Goal: Communication & Community: Answer question/provide support

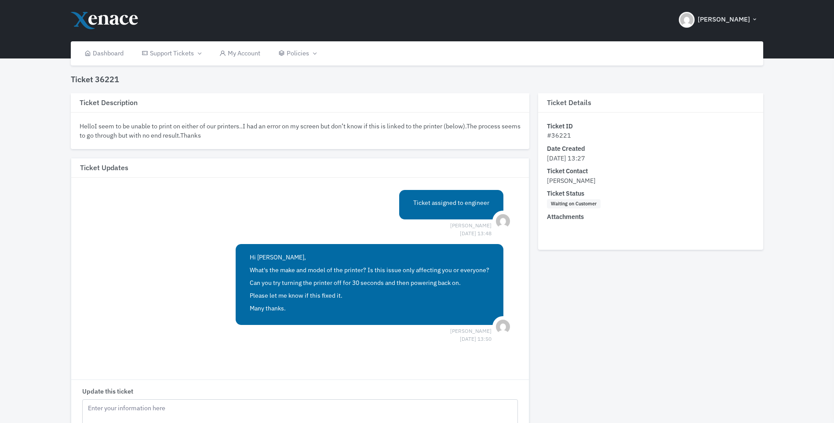
scroll to position [88, 0]
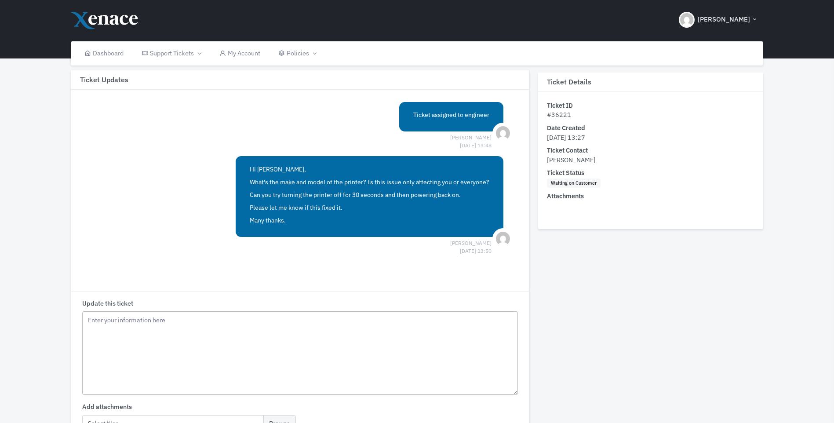
click at [146, 332] on textarea "Update this ticket" at bounding box center [300, 353] width 436 height 84
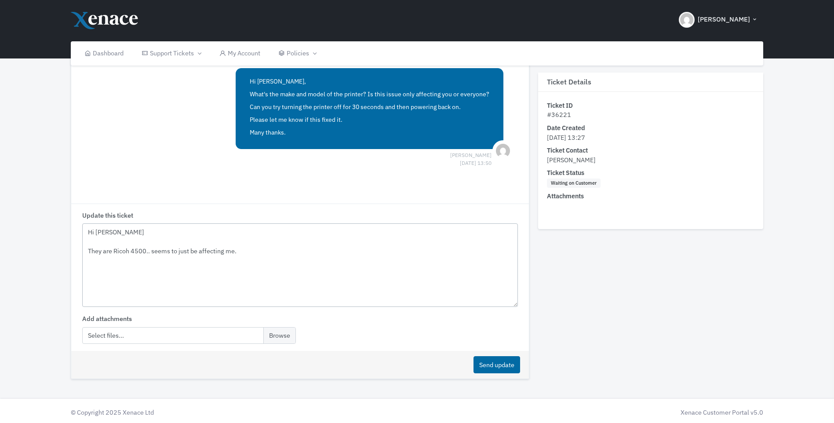
scroll to position [178, 0]
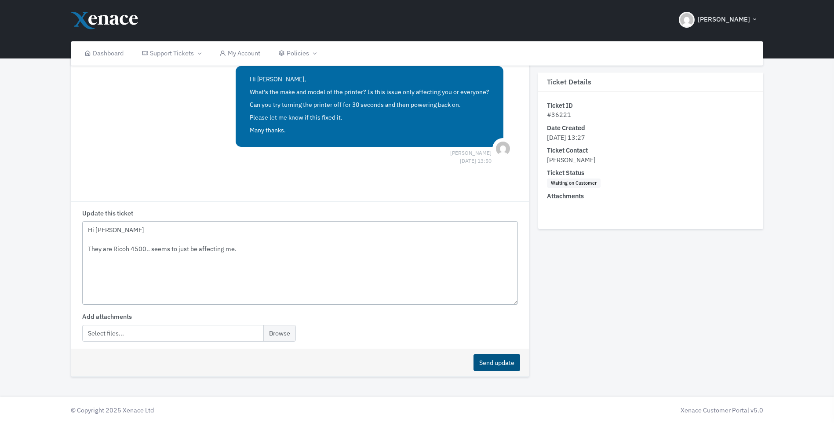
type textarea "Hi [PERSON_NAME] They are Ricoh 4500.. seems to just be affecting me."
click at [491, 365] on button "Send update" at bounding box center [497, 362] width 47 height 17
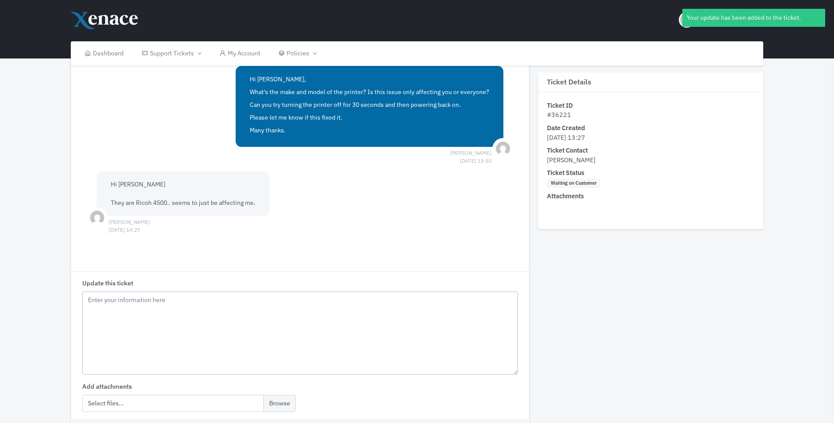
click at [167, 311] on textarea "Update this ticket" at bounding box center [300, 334] width 436 height 84
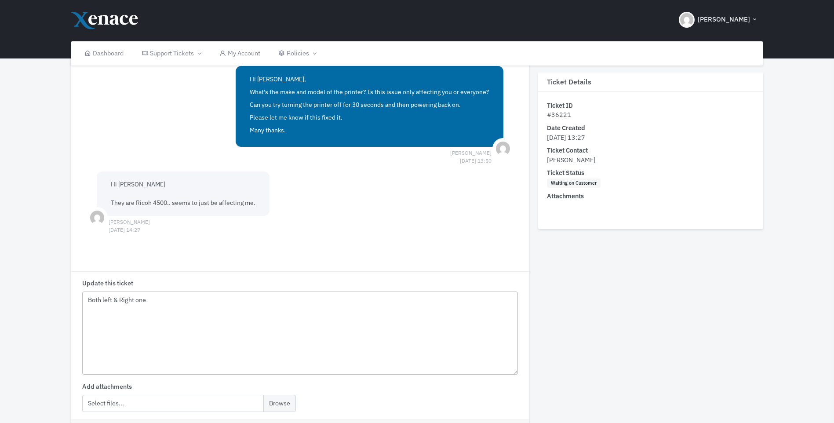
scroll to position [248, 0]
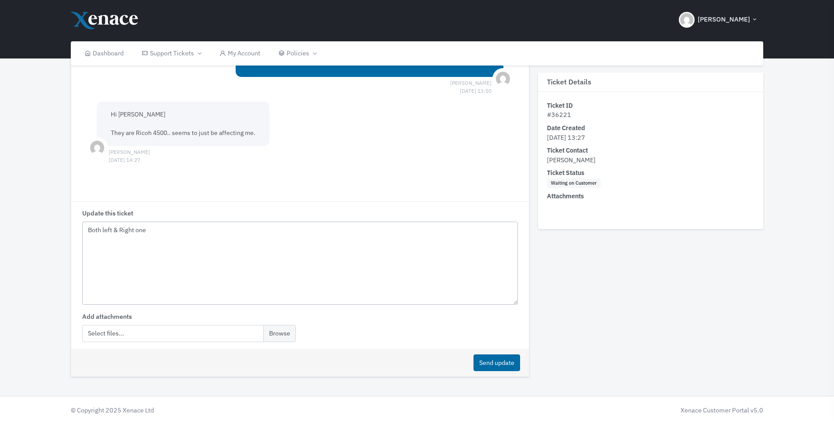
click at [179, 242] on textarea "Both left & Right one" at bounding box center [300, 264] width 436 height 84
drag, startPoint x: 165, startPoint y: 232, endPoint x: 79, endPoint y: 230, distance: 85.8
click at [79, 230] on div "Update this ticket Both left & Right one Add attachments Select files..." at bounding box center [300, 275] width 458 height 148
click at [204, 255] on textarea "Both left & Right one" at bounding box center [300, 264] width 436 height 84
type textarea "Both left & Right one"
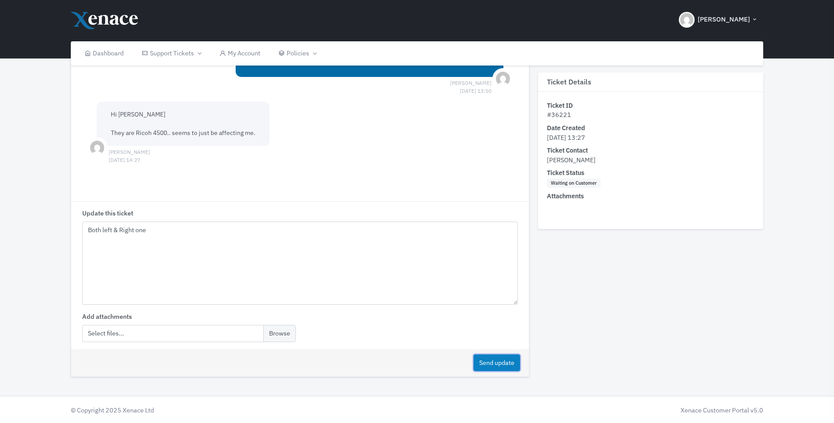
click at [489, 365] on button "Send update" at bounding box center [497, 362] width 47 height 17
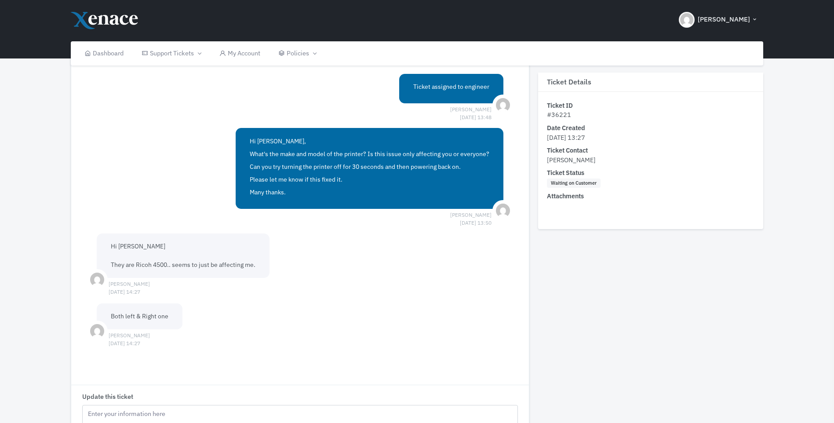
scroll to position [160, 0]
